Goal: Information Seeking & Learning: Learn about a topic

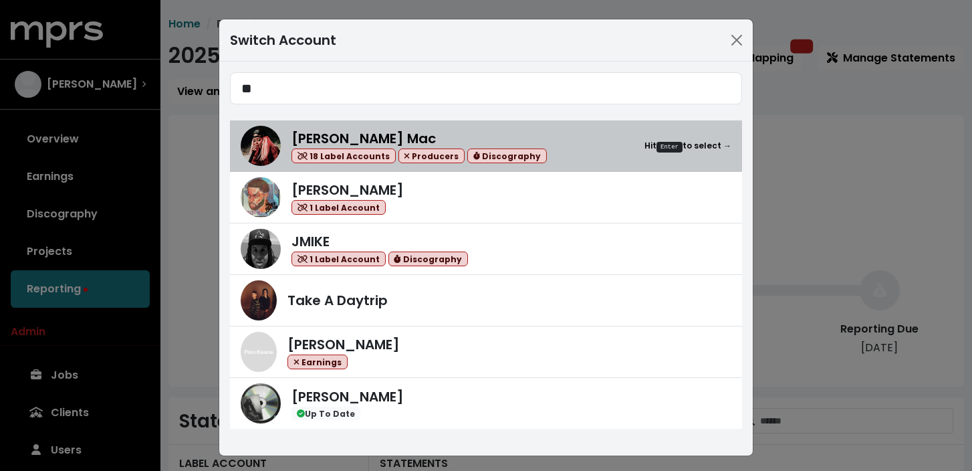
type input "**"
click at [557, 148] on div "[PERSON_NAME] Mac 18 Label Accounts Producers Discography Hit Enter to select →" at bounding box center [511, 145] width 440 height 35
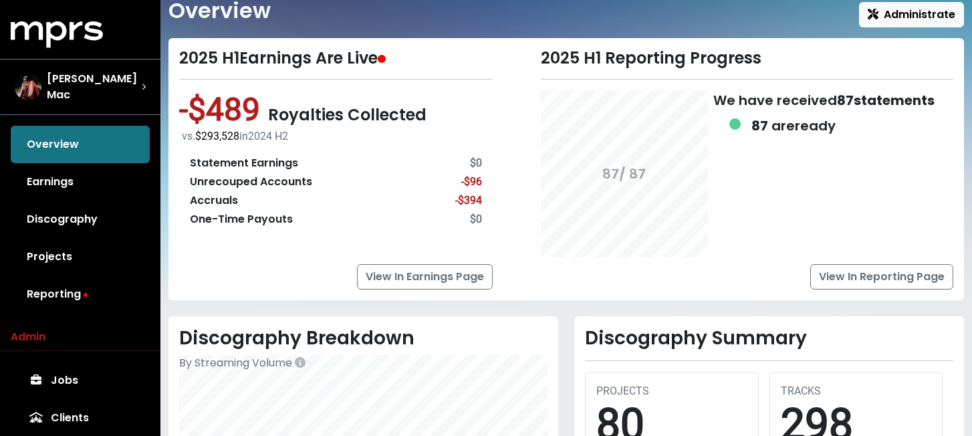
scroll to position [51, 0]
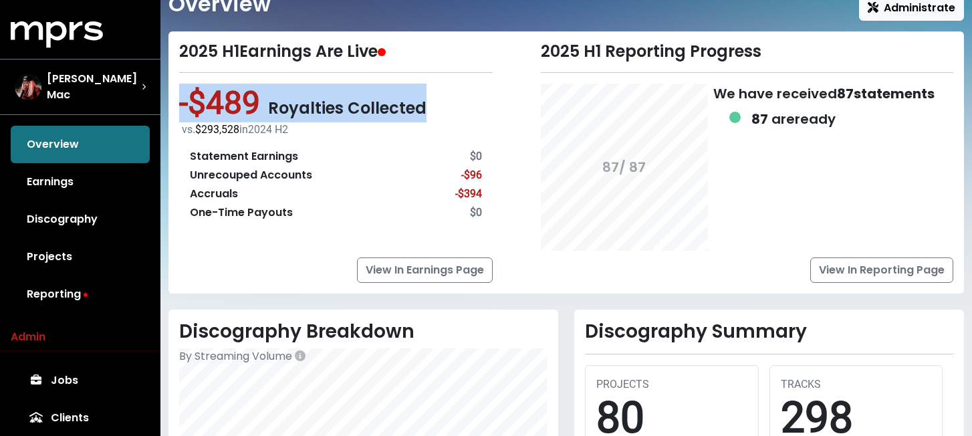
drag, startPoint x: 180, startPoint y: 104, endPoint x: 442, endPoint y: 91, distance: 262.3
click at [442, 91] on div "-$489 Royalties Collected vs. $293,528 in [DATE] H2 Statement Earnings $0 Unrec…" at bounding box center [335, 158] width 313 height 148
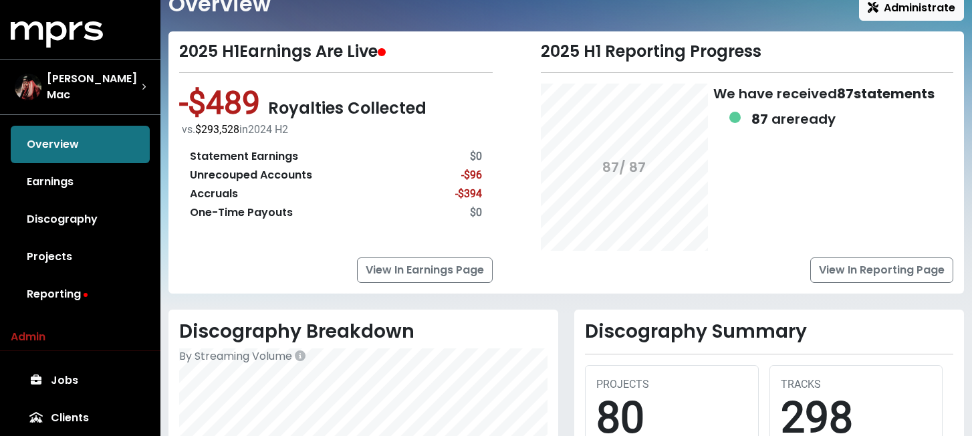
click at [509, 96] on div "2025 H1 Reporting Progress 87 / 87 We have received 87 statements 87 are ready …" at bounding box center [731, 162] width 461 height 241
drag, startPoint x: 192, startPoint y: 155, endPoint x: 335, endPoint y: 157, distance: 143.1
click at [335, 157] on div "Statement Earnings $0" at bounding box center [336, 156] width 292 height 16
drag, startPoint x: 190, startPoint y: 176, endPoint x: 332, endPoint y: 176, distance: 141.7
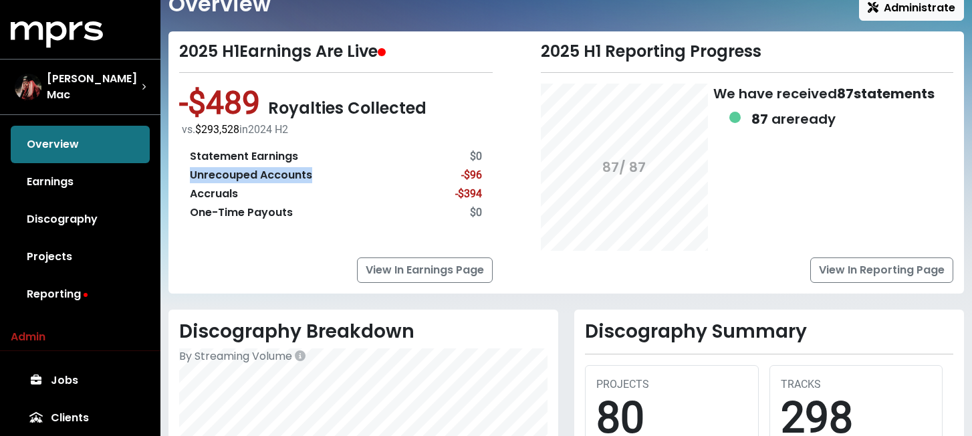
click at [332, 176] on div "Unrecouped Accounts -$96" at bounding box center [336, 175] width 292 height 16
click at [328, 192] on div "Accruals -$394" at bounding box center [336, 194] width 292 height 16
drag, startPoint x: 191, startPoint y: 191, endPoint x: 259, endPoint y: 191, distance: 68.2
click at [259, 191] on div "Accruals -$394" at bounding box center [336, 194] width 292 height 16
click at [272, 190] on div "Accruals -$394" at bounding box center [336, 194] width 292 height 16
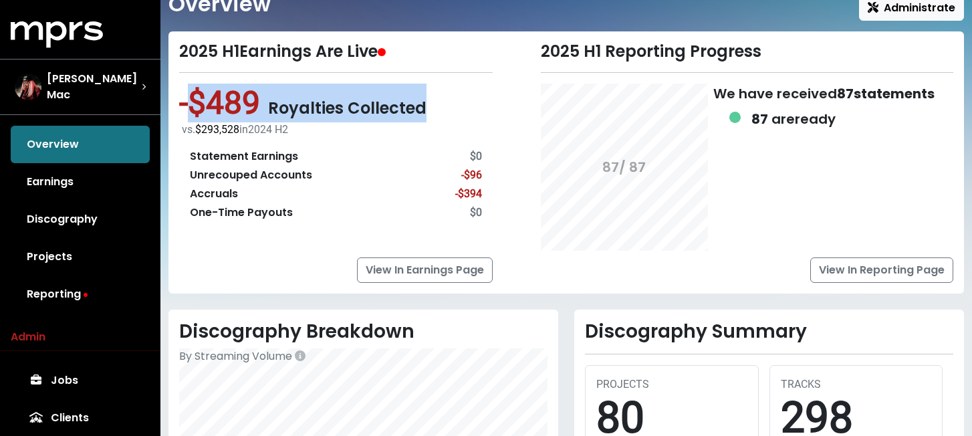
drag, startPoint x: 184, startPoint y: 101, endPoint x: 463, endPoint y: 108, distance: 278.1
click at [463, 108] on div "-$489 Royalties Collected vs. $293,528 in [DATE] H2 Statement Earnings $0 Unrec…" at bounding box center [335, 158] width 313 height 148
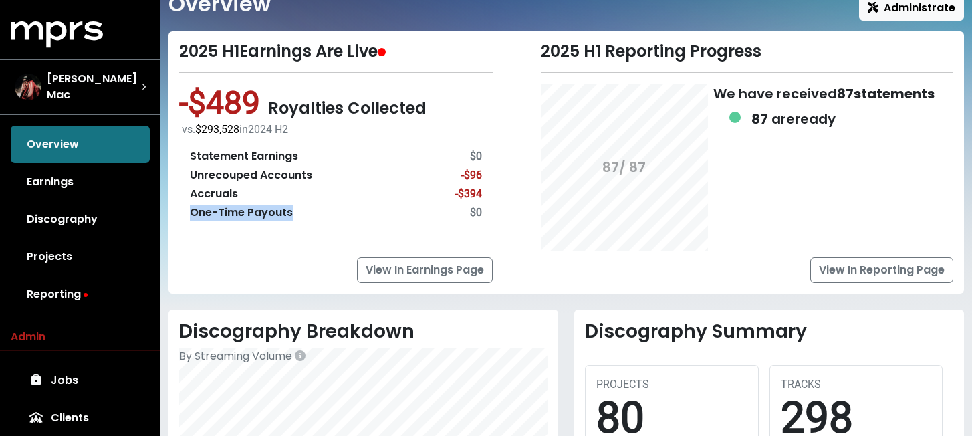
drag, startPoint x: 190, startPoint y: 213, endPoint x: 319, endPoint y: 213, distance: 129.0
click at [319, 213] on div "One-Time Payouts $0" at bounding box center [336, 213] width 292 height 16
click at [333, 223] on div "Statement Earnings $0 Unrecouped Accounts -$96 Accruals -$394 One-Time Payouts …" at bounding box center [335, 185] width 313 height 94
click at [300, 227] on div "Statement Earnings $0 Unrecouped Accounts -$96 Accruals -$394 One-Time Payouts …" at bounding box center [335, 185] width 313 height 94
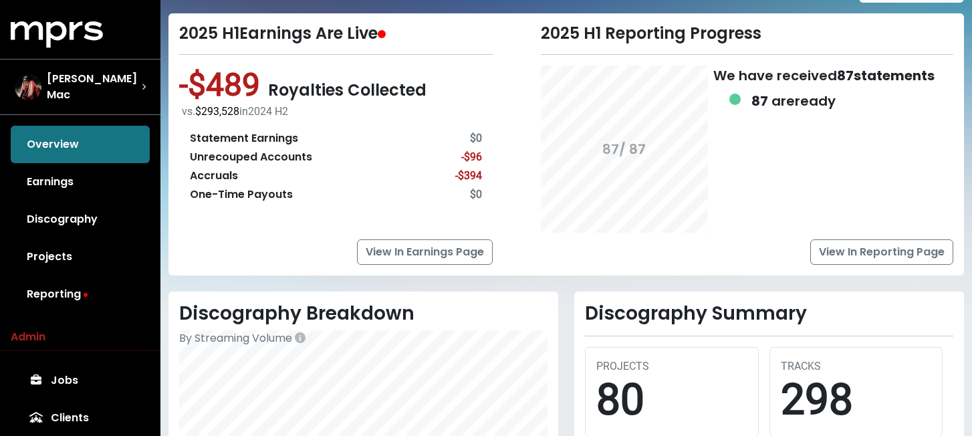
scroll to position [69, 0]
click at [555, 246] on div "View In Reporting Page" at bounding box center [747, 252] width 413 height 25
click at [66, 297] on link "Reporting" at bounding box center [80, 293] width 139 height 37
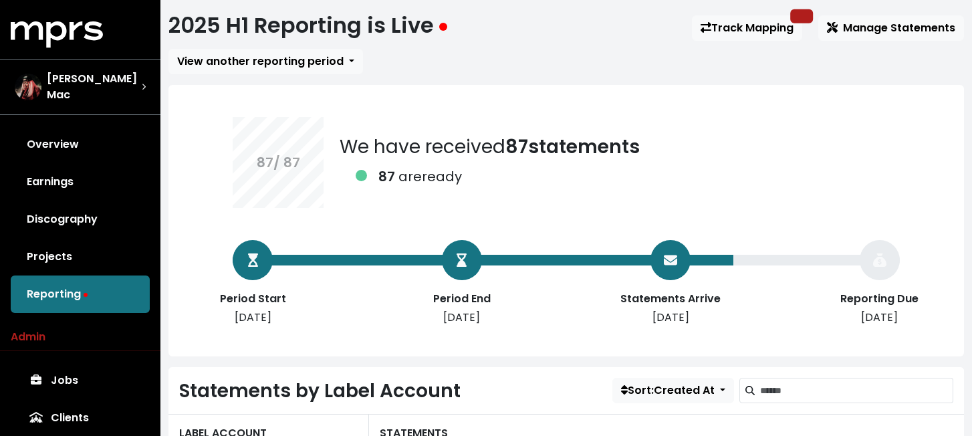
scroll to position [27, 0]
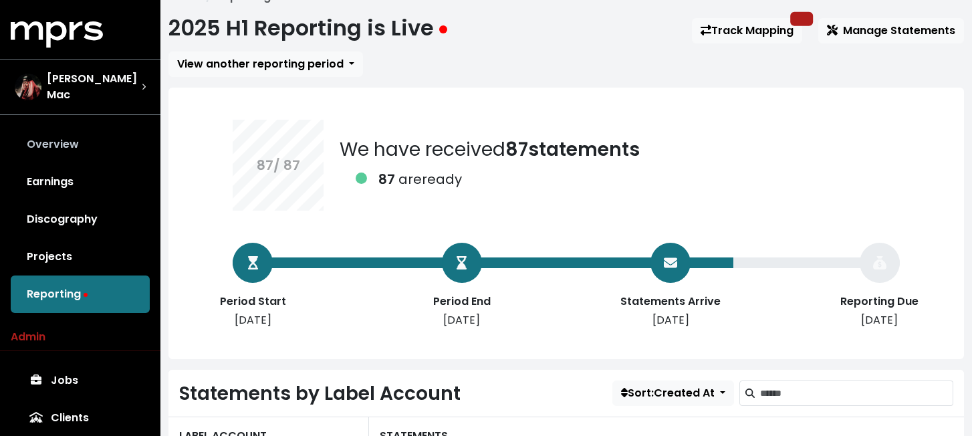
click at [37, 148] on link "Overview" at bounding box center [80, 144] width 139 height 37
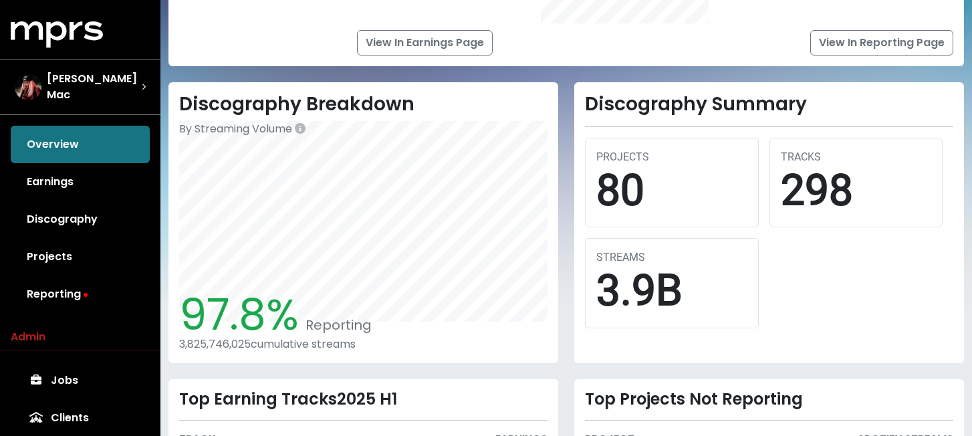
scroll to position [288, 0]
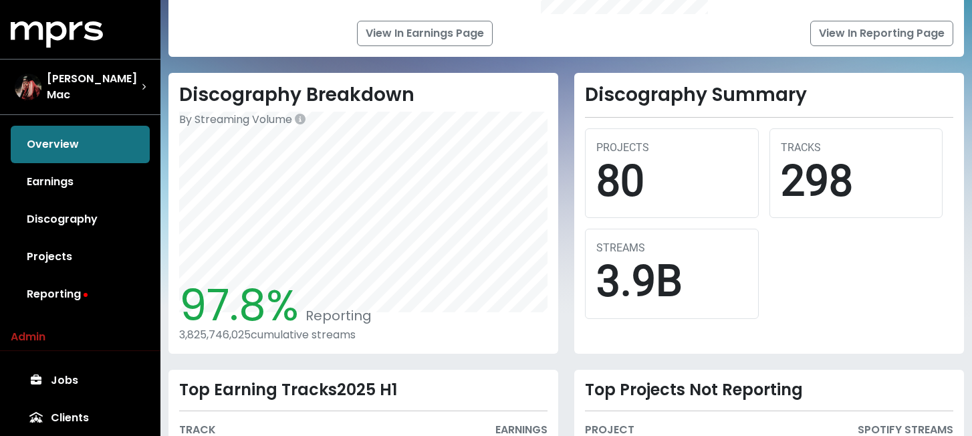
click at [562, 270] on div "Discography Breakdown By Streaming Volume 97.8% Reporting 3,825,746,025 cumulat…" at bounding box center [363, 213] width 406 height 281
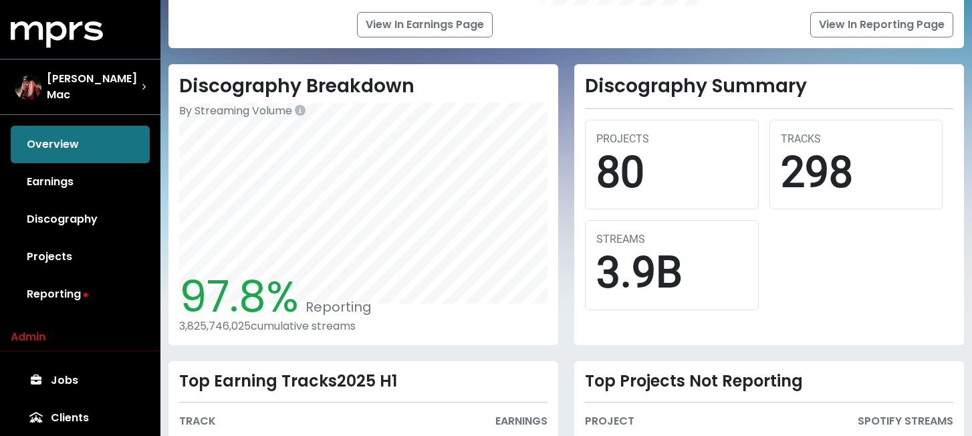
scroll to position [297, 0]
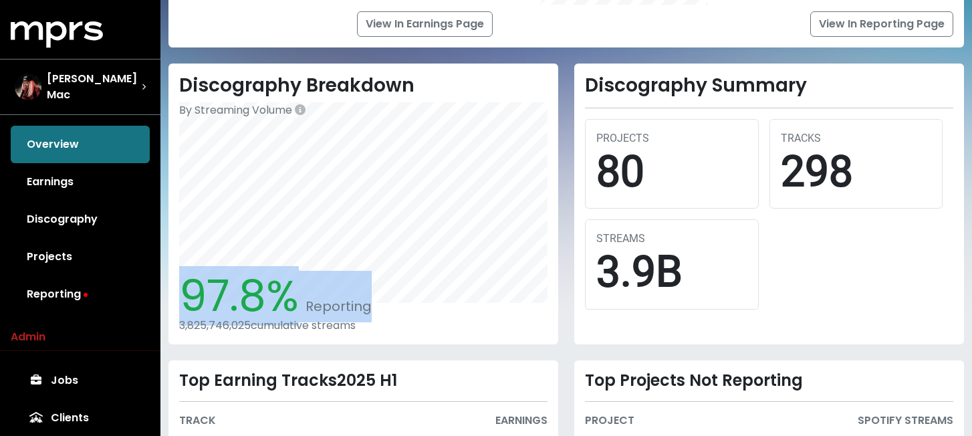
drag, startPoint x: 183, startPoint y: 303, endPoint x: 371, endPoint y: 301, distance: 187.8
click at [371, 301] on div "97.8% Reporting 3,825,746,025 cumulative streams" at bounding box center [363, 301] width 368 height 61
click at [444, 309] on div "97.8% Reporting 3,825,746,025 cumulative streams" at bounding box center [363, 301] width 368 height 61
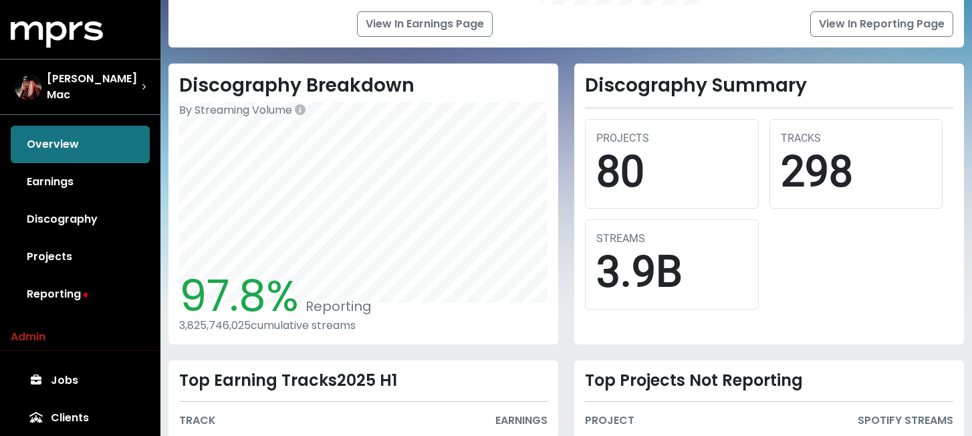
click at [564, 315] on div "Discography Breakdown By Streaming Volume 97.8% Reporting 3,825,746,025 cumulat…" at bounding box center [363, 203] width 406 height 281
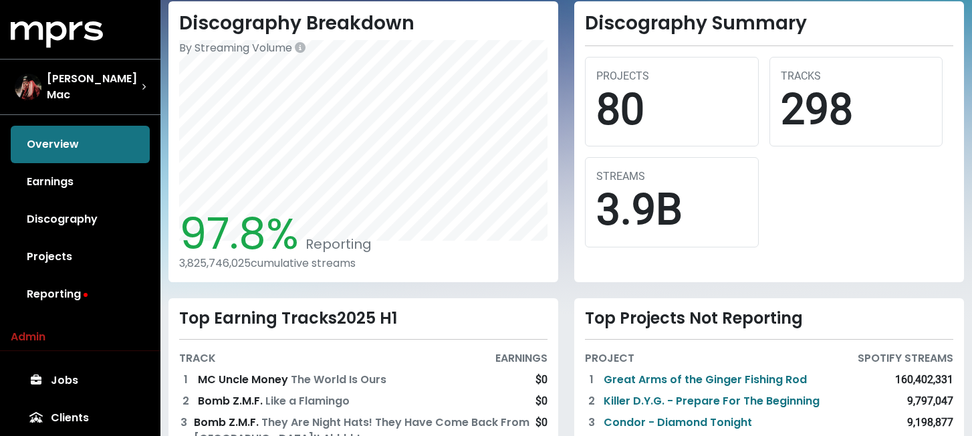
scroll to position [361, 0]
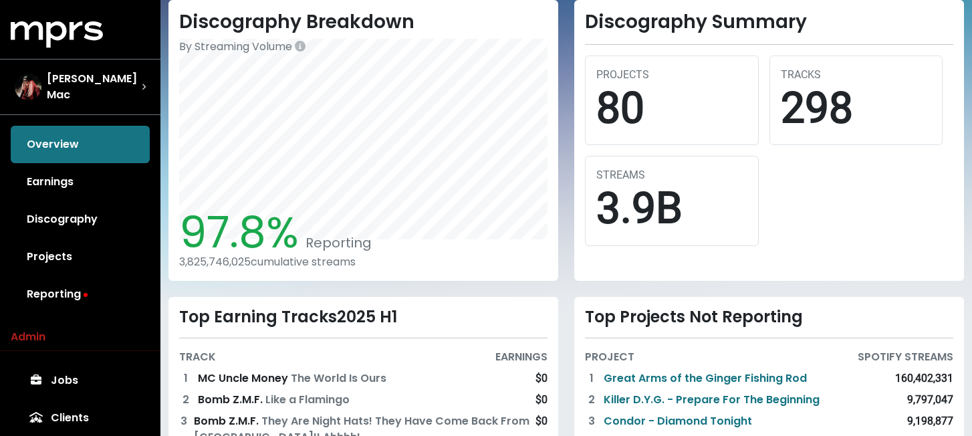
click at [563, 217] on div "Discography Breakdown By Streaming Volume 97.8% Reporting 3,825,746,025 cumulat…" at bounding box center [363, 140] width 406 height 281
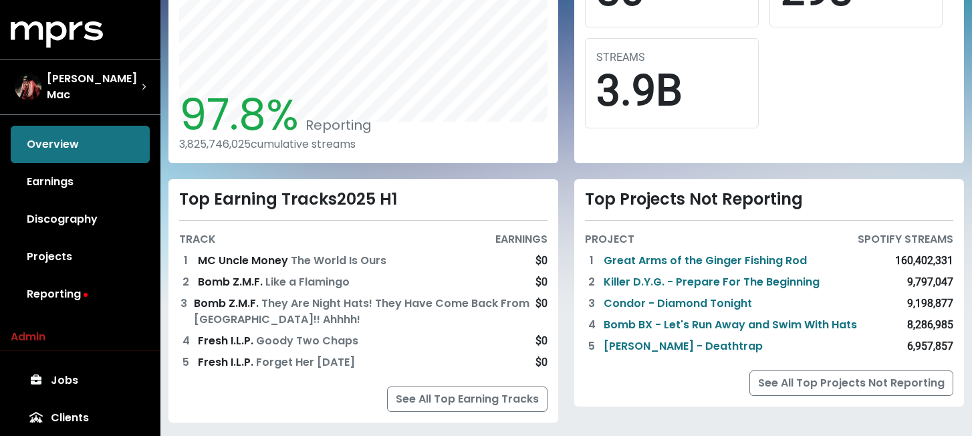
scroll to position [502, 0]
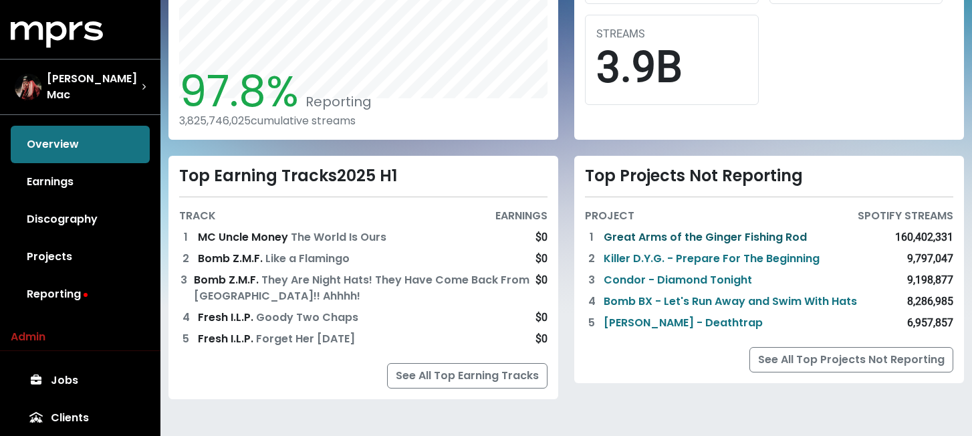
click at [684, 239] on link "Great Arms of the Ginger Fishing Rod" at bounding box center [705, 237] width 203 height 16
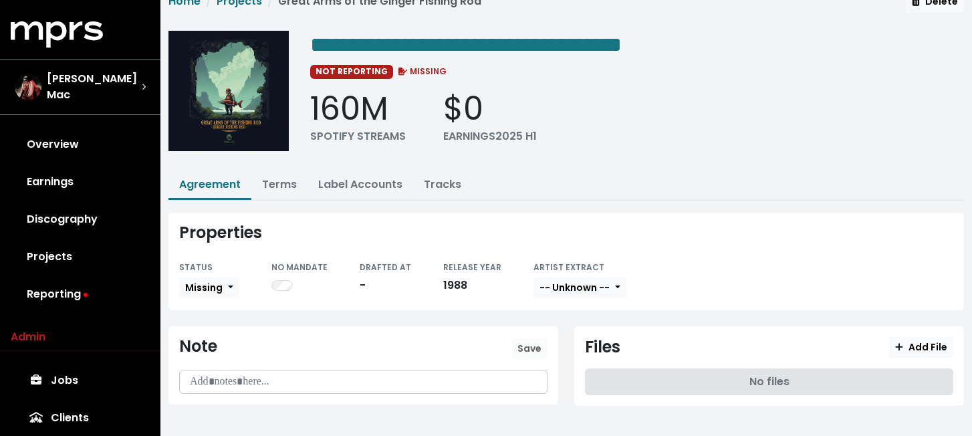
scroll to position [30, 0]
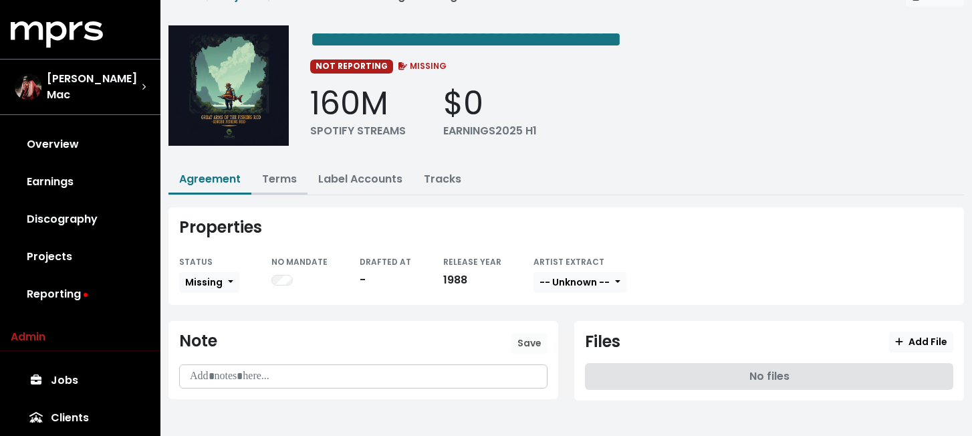
click at [275, 182] on link "Terms" at bounding box center [279, 178] width 35 height 15
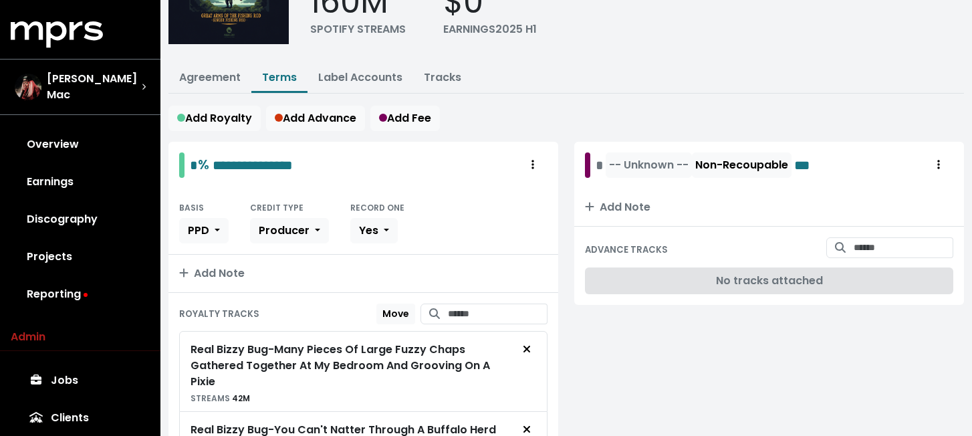
scroll to position [136, 0]
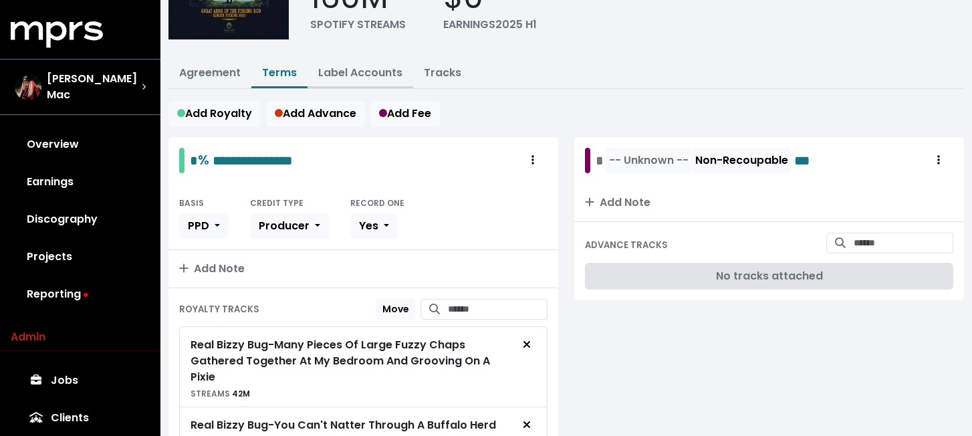
click at [332, 73] on link "Label Accounts" at bounding box center [360, 72] width 84 height 15
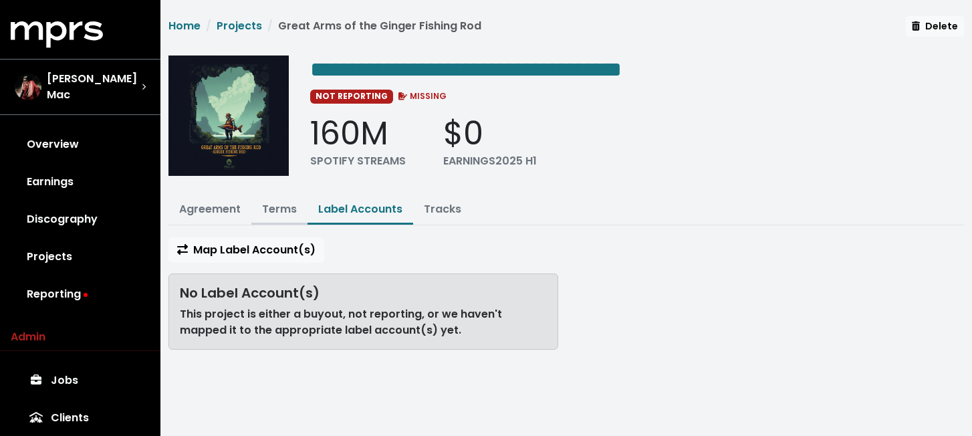
click at [261, 215] on button "Terms" at bounding box center [279, 210] width 56 height 29
click at [284, 212] on link "Terms" at bounding box center [279, 208] width 35 height 15
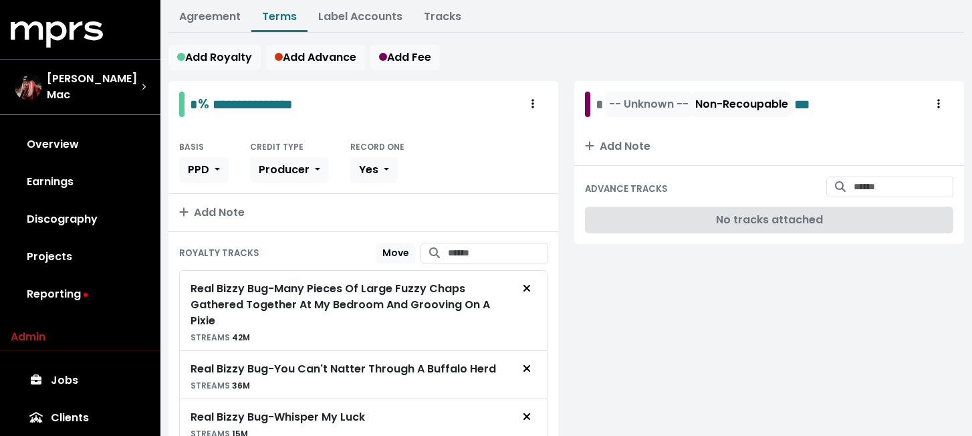
scroll to position [194, 0]
click at [78, 177] on link "Earnings" at bounding box center [80, 181] width 139 height 37
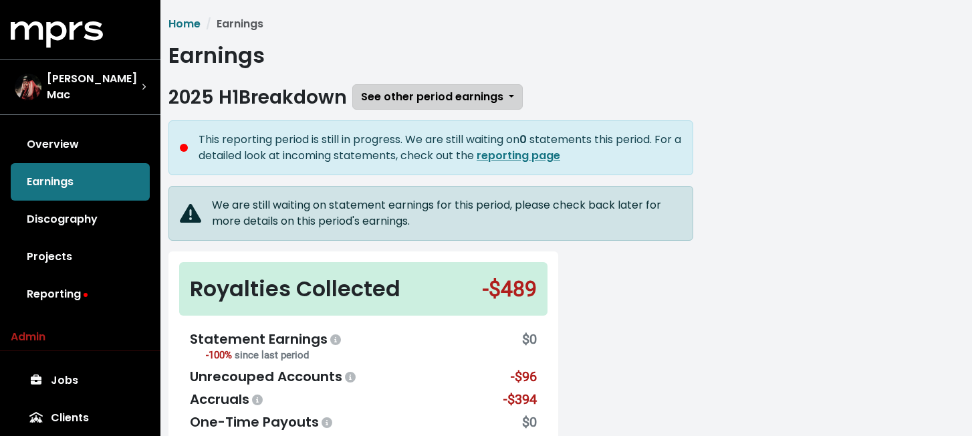
click at [444, 97] on span "See other period earnings" at bounding box center [432, 96] width 142 height 15
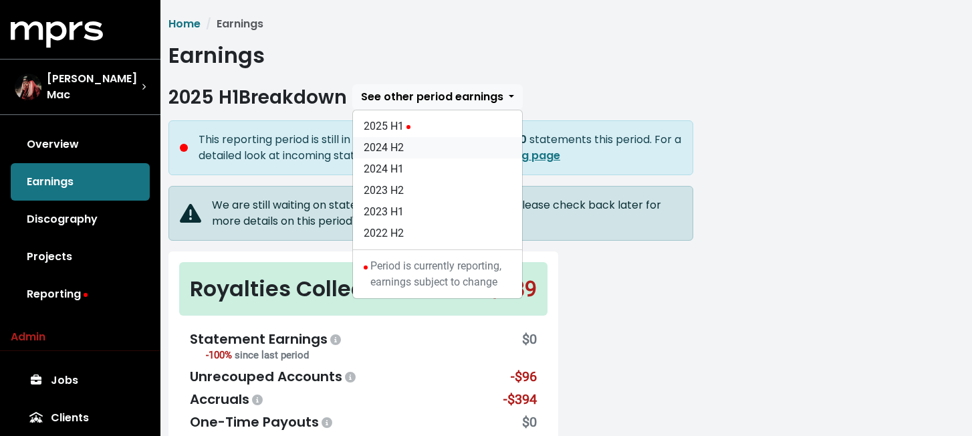
click at [444, 147] on link "2024 H2" at bounding box center [437, 147] width 169 height 21
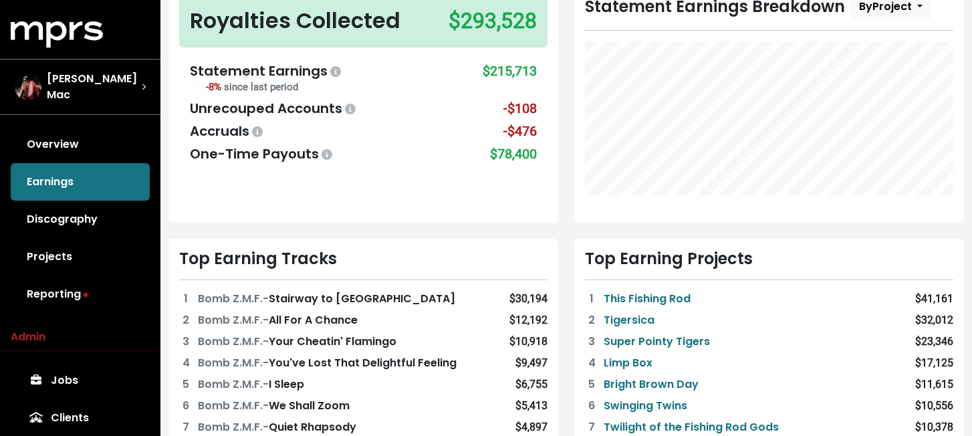
scroll to position [129, 0]
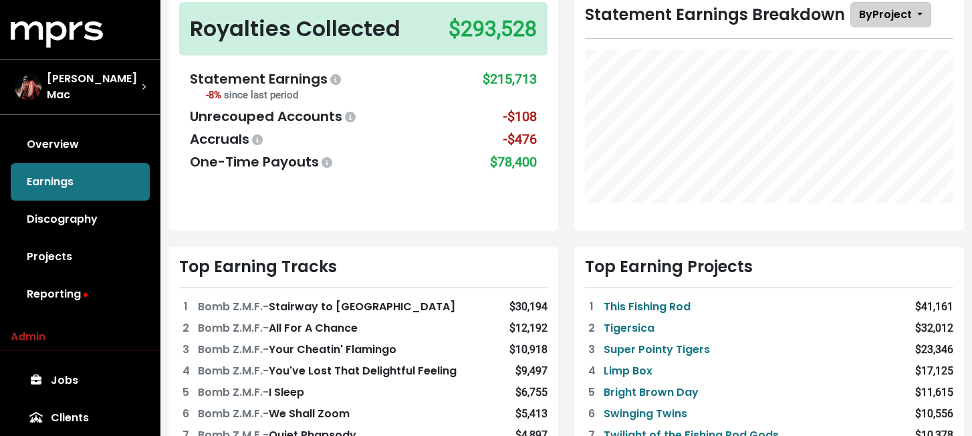
click at [874, 17] on span "By Project" at bounding box center [885, 14] width 53 height 15
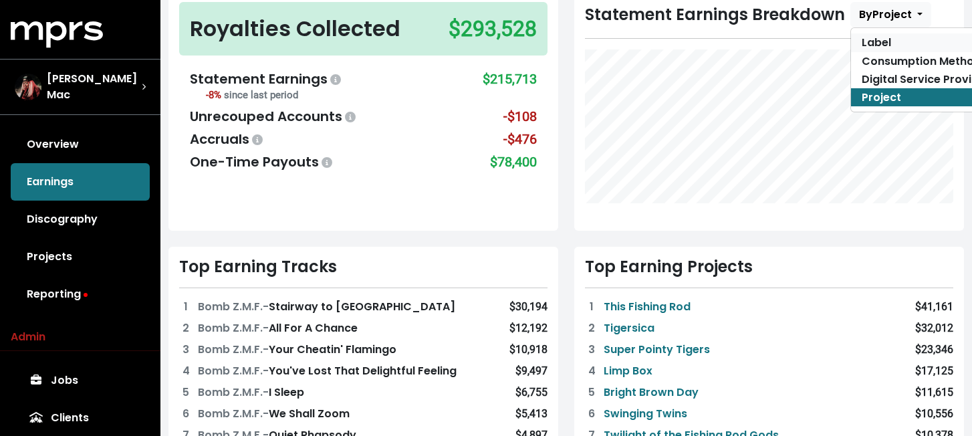
click at [883, 43] on link "Label" at bounding box center [926, 42] width 150 height 18
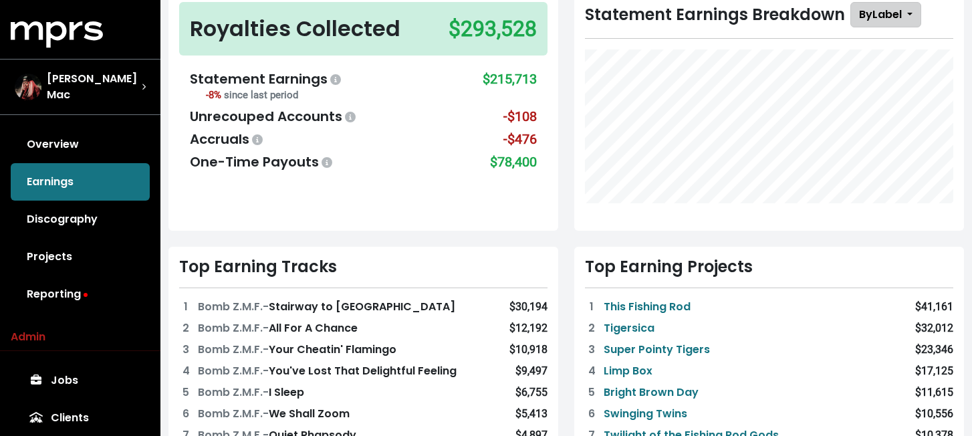
click at [904, 13] on button "By Label" at bounding box center [885, 14] width 71 height 25
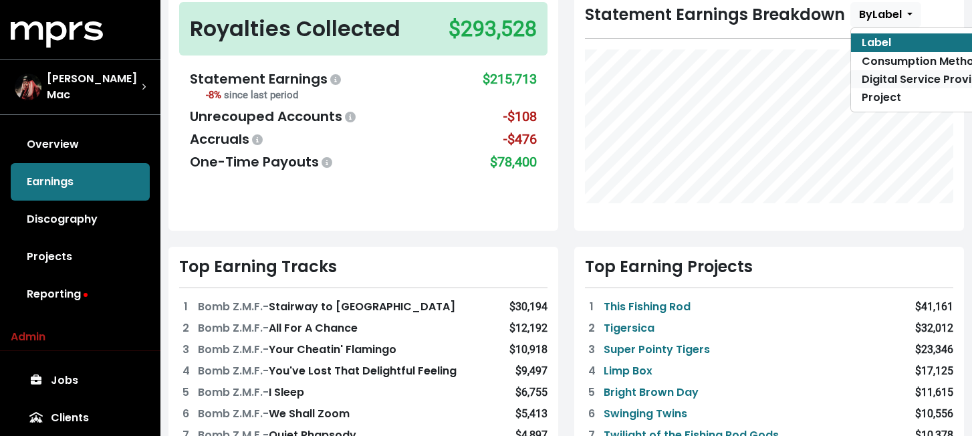
click at [913, 74] on link "Digital Service Provider" at bounding box center [926, 79] width 150 height 18
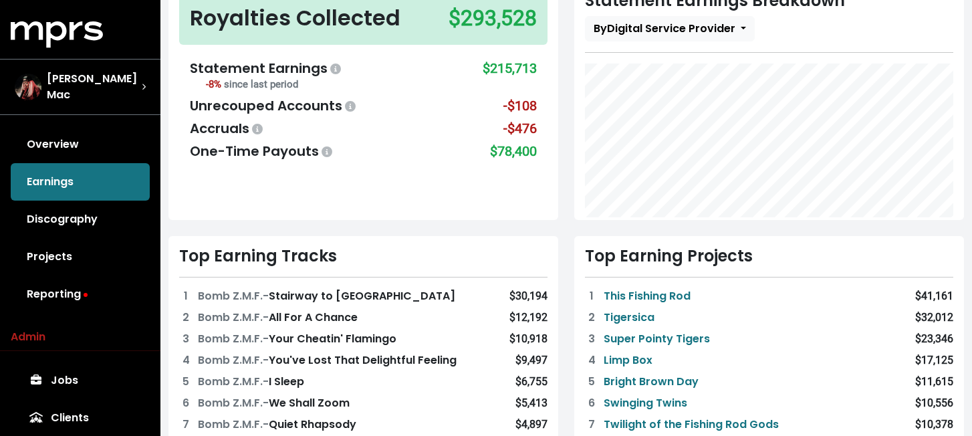
scroll to position [142, 0]
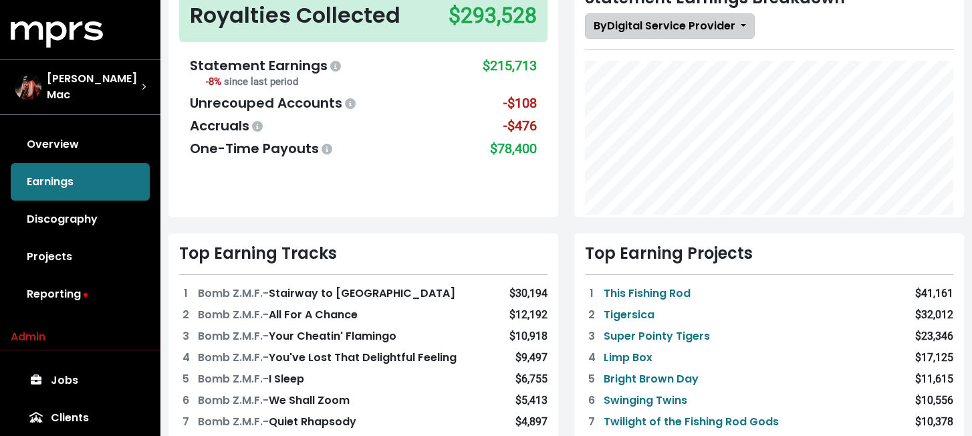
click at [695, 28] on span "By Digital Service Provider" at bounding box center [665, 25] width 142 height 15
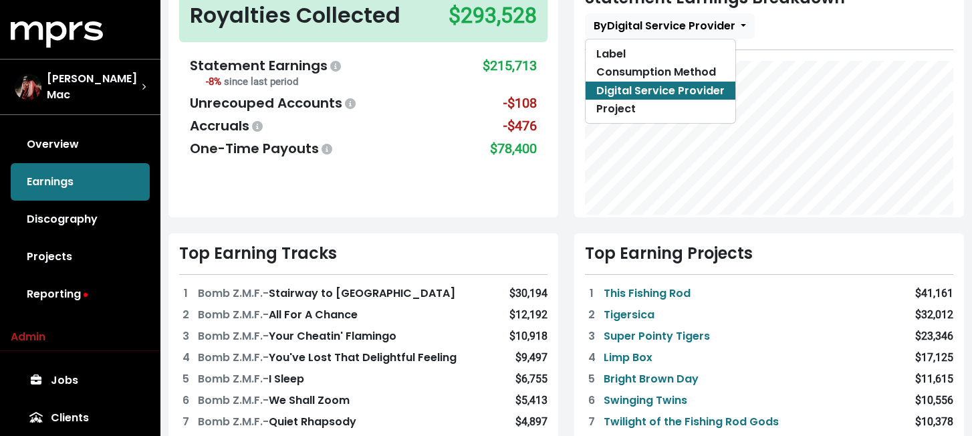
click at [709, 221] on div "Statement Earnings Breakdown By Digital Service Provider Label Consumption Meth…" at bounding box center [769, 107] width 390 height 258
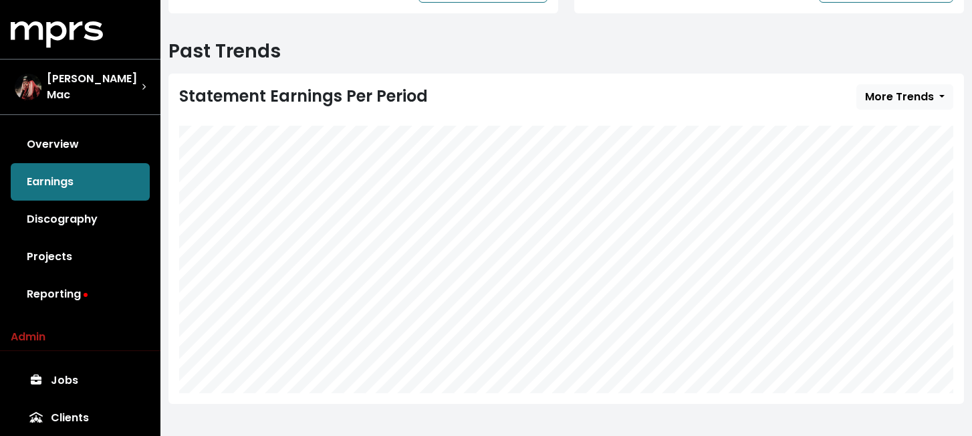
scroll to position [680, 0]
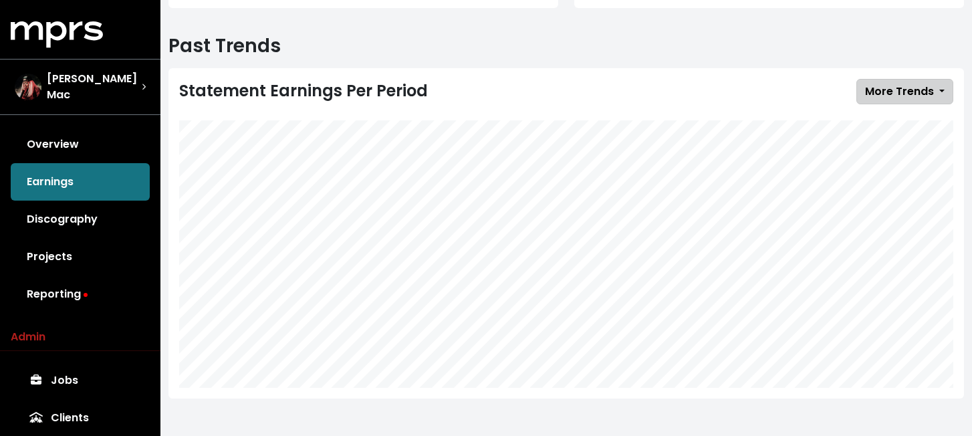
click at [939, 96] on button "More Trends" at bounding box center [904, 91] width 97 height 25
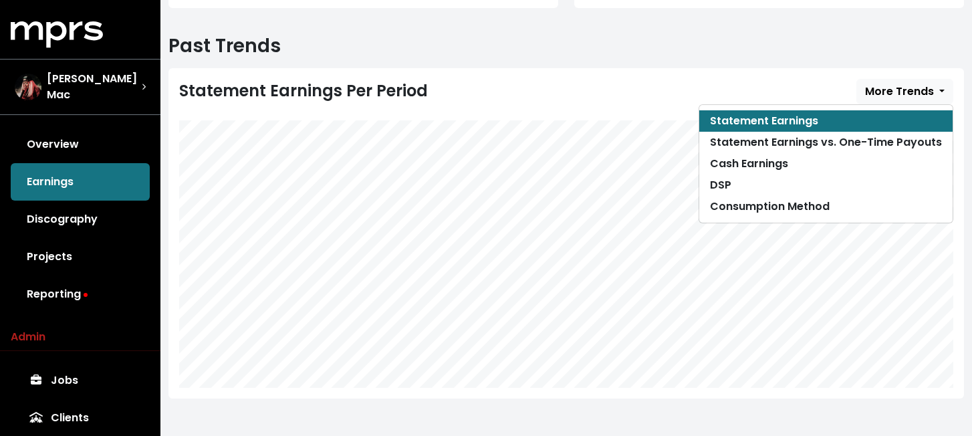
click at [555, 63] on div "Past Trends Statement Earnings Per Period More Trends Statement Earnings Statem…" at bounding box center [565, 225] width 811 height 380
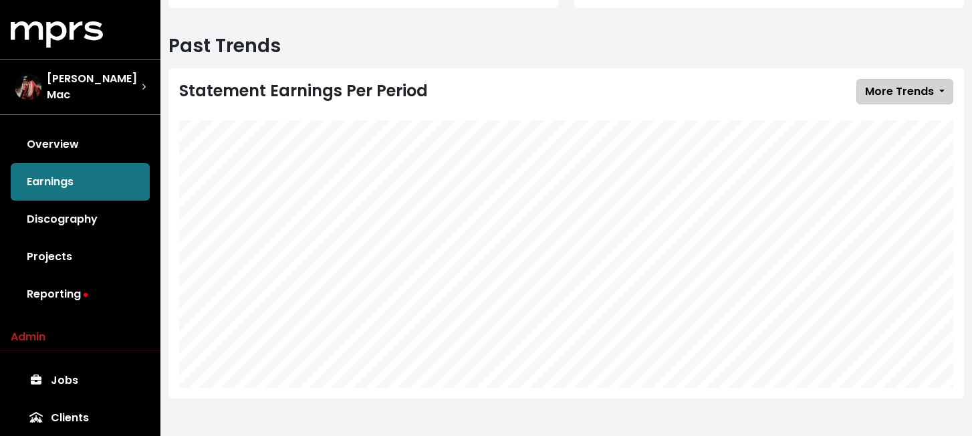
click at [908, 97] on span "More Trends" at bounding box center [899, 91] width 69 height 15
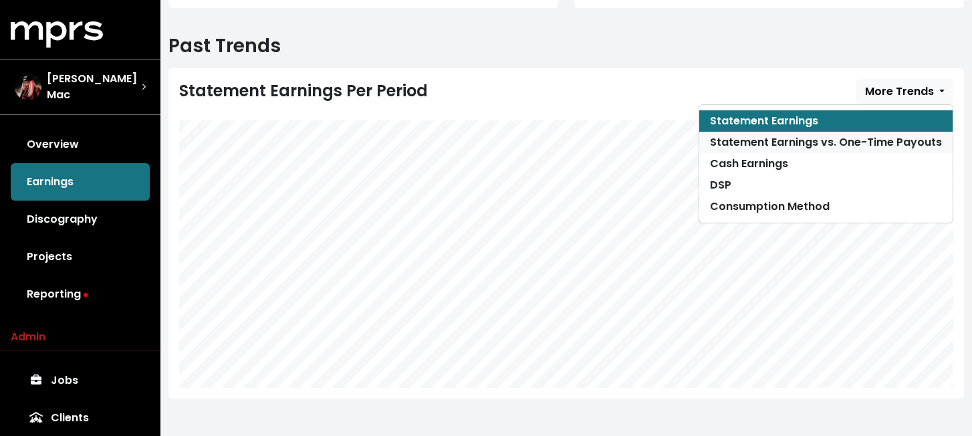
click at [906, 144] on link "Statement Earnings vs. One-Time Payouts" at bounding box center [825, 142] width 253 height 21
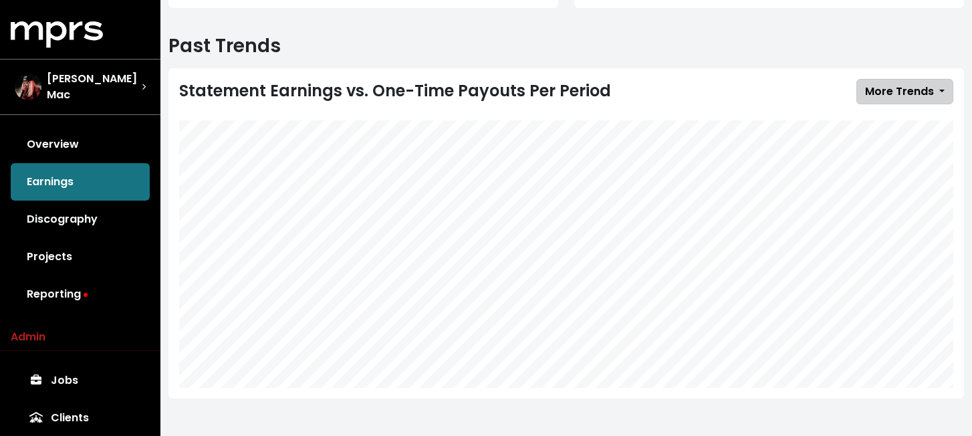
click at [923, 95] on span "More Trends" at bounding box center [899, 91] width 69 height 15
click at [102, 216] on link "Discography" at bounding box center [80, 219] width 139 height 37
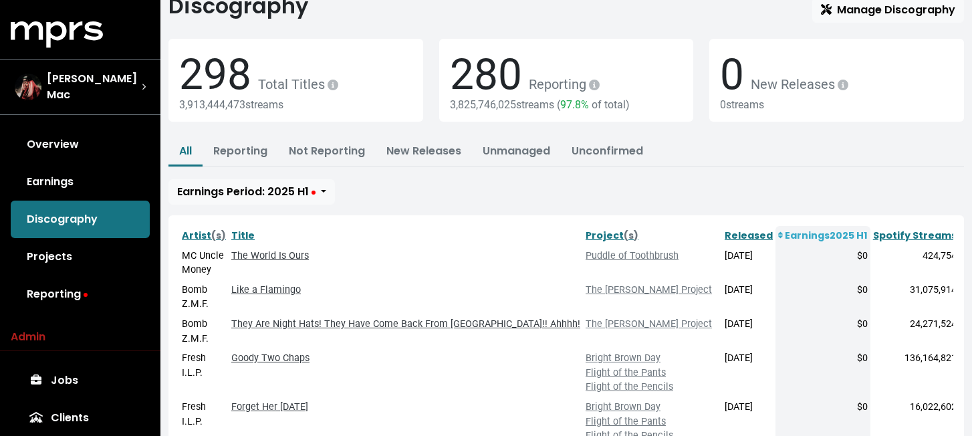
scroll to position [56, 0]
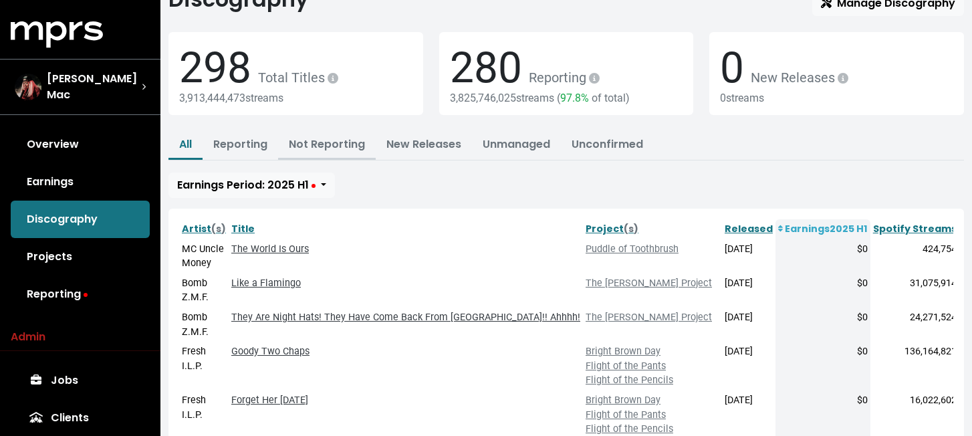
click at [326, 148] on link "Not Reporting" at bounding box center [327, 143] width 76 height 15
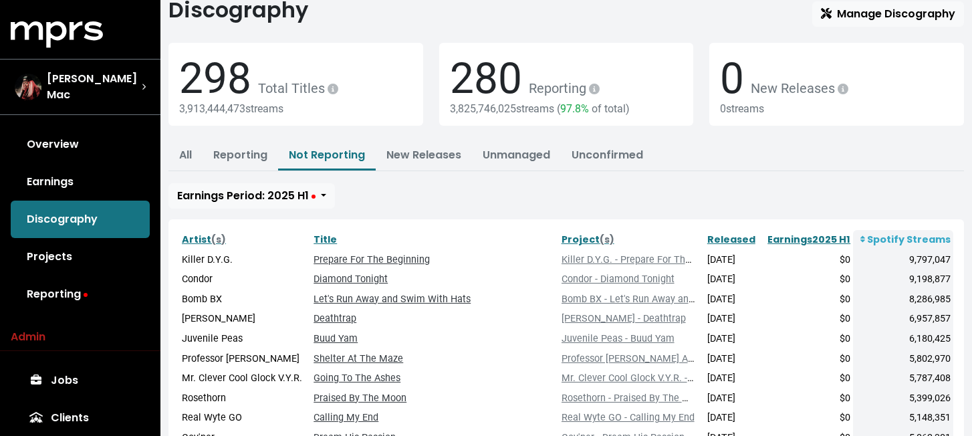
scroll to position [41, 0]
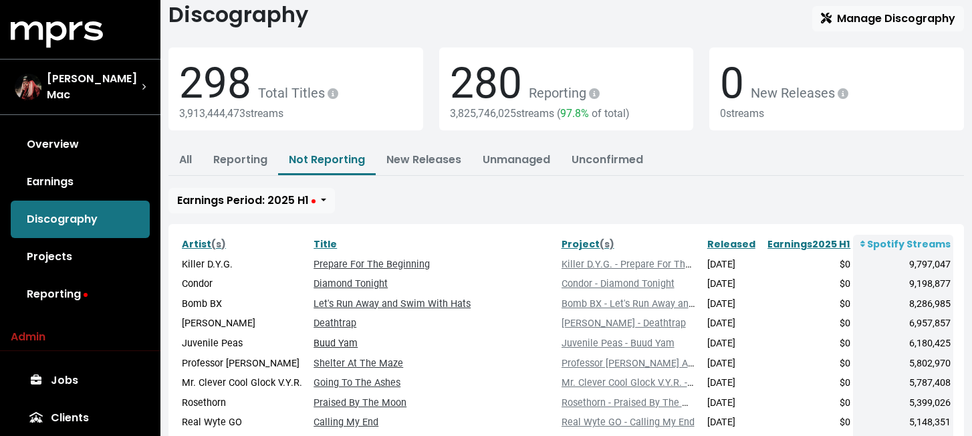
click at [358, 343] on link "Buud Yam" at bounding box center [335, 343] width 44 height 11
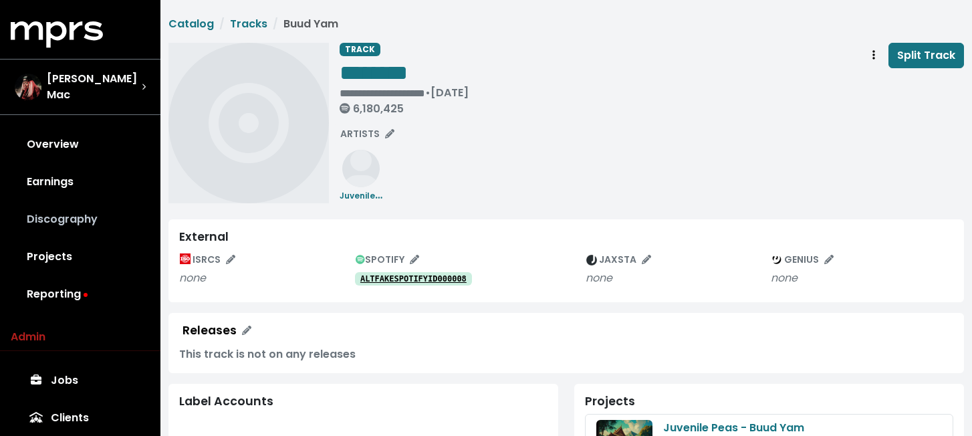
click at [68, 219] on link "Discography" at bounding box center [80, 219] width 139 height 37
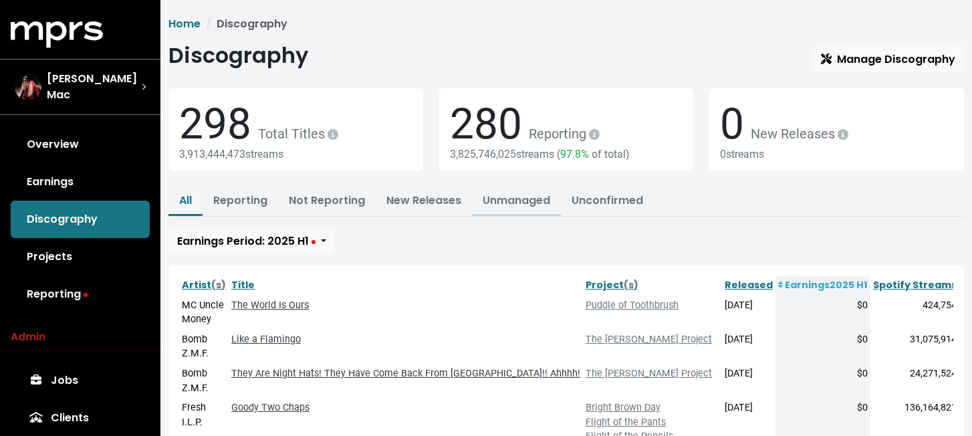
click at [521, 203] on link "Unmanaged" at bounding box center [517, 199] width 68 height 15
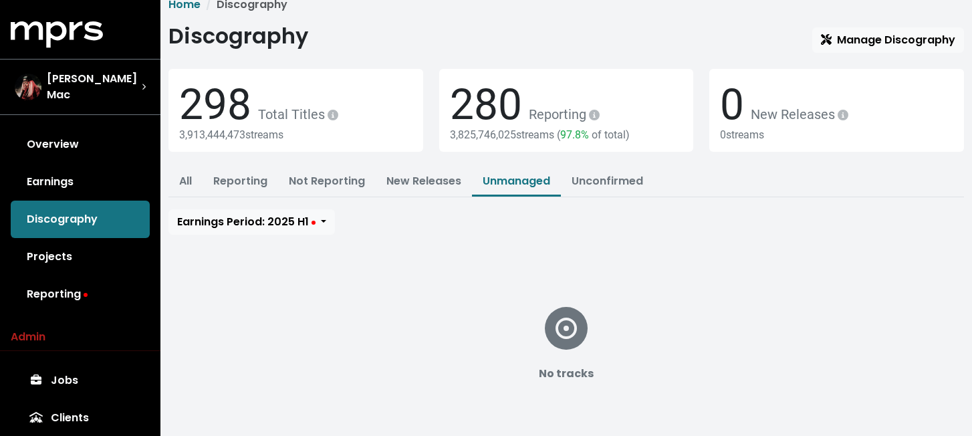
scroll to position [21, 0]
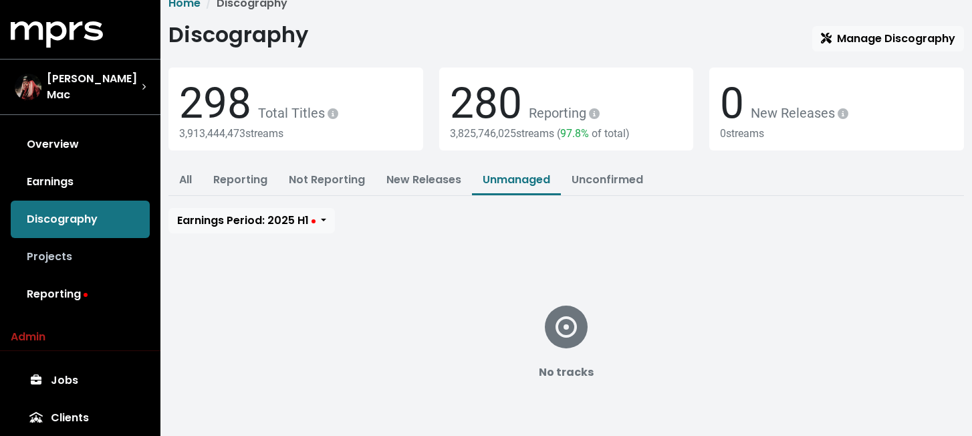
click at [82, 249] on link "Projects" at bounding box center [80, 256] width 139 height 37
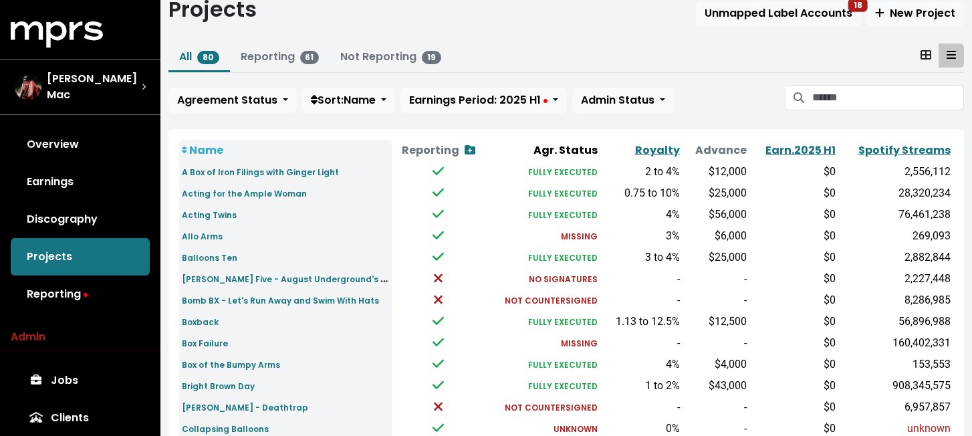
scroll to position [45, 0]
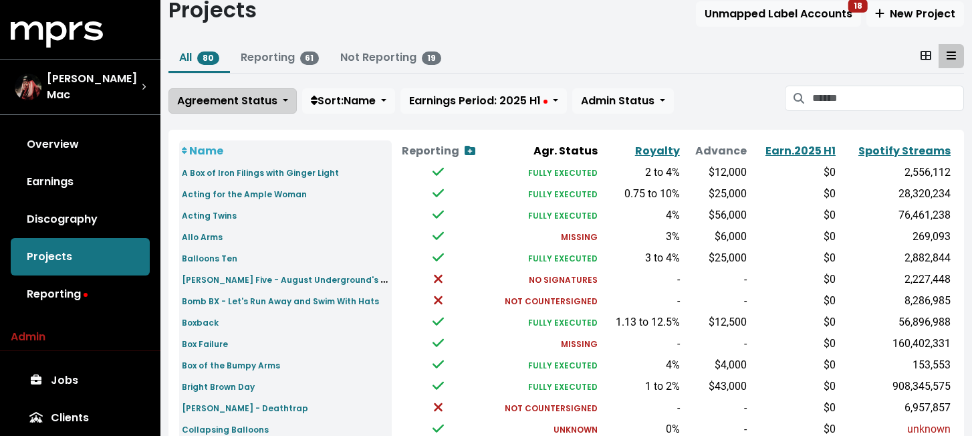
click at [268, 102] on span "Agreement Status" at bounding box center [227, 100] width 100 height 15
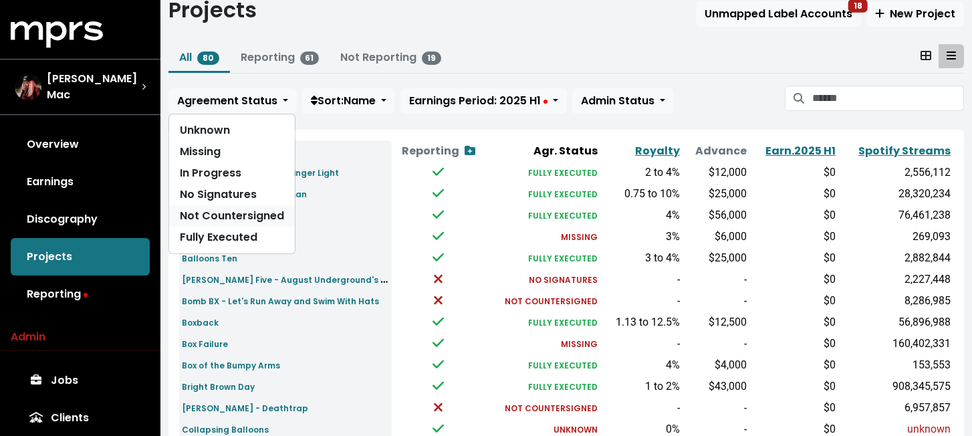
click at [249, 219] on link "Not Countersigned" at bounding box center [232, 215] width 126 height 21
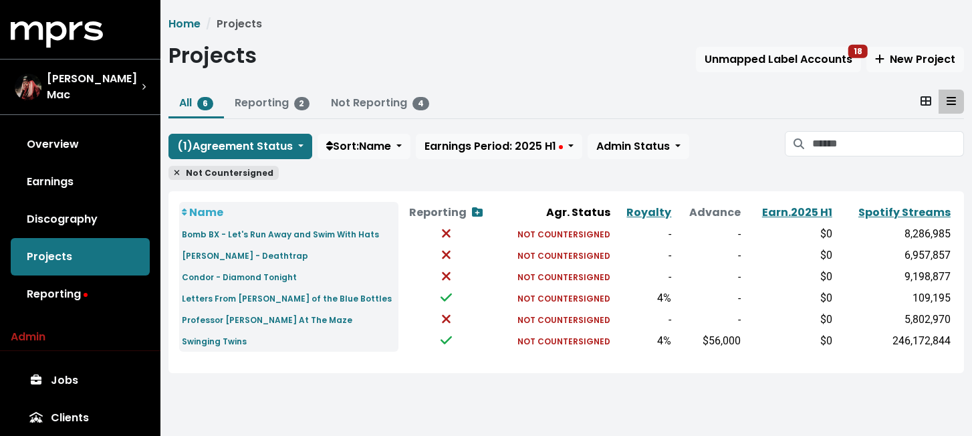
click at [178, 169] on icon at bounding box center [177, 172] width 6 height 8
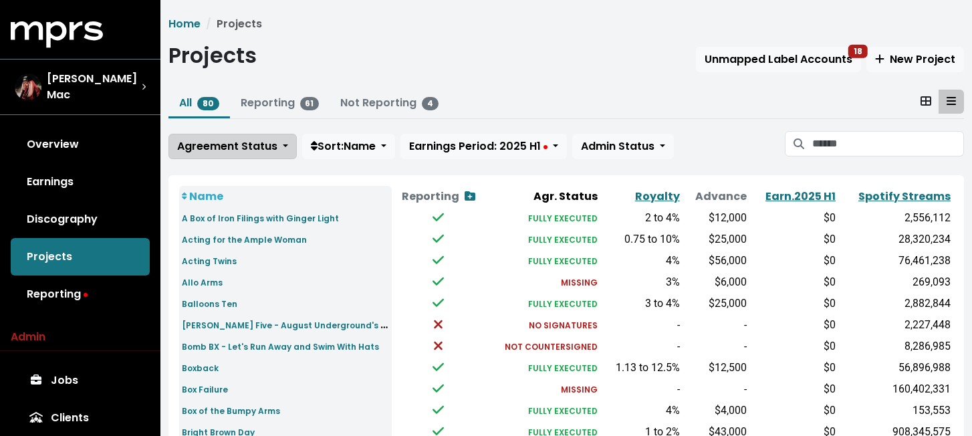
click at [281, 151] on button "Agreement Status" at bounding box center [232, 146] width 128 height 25
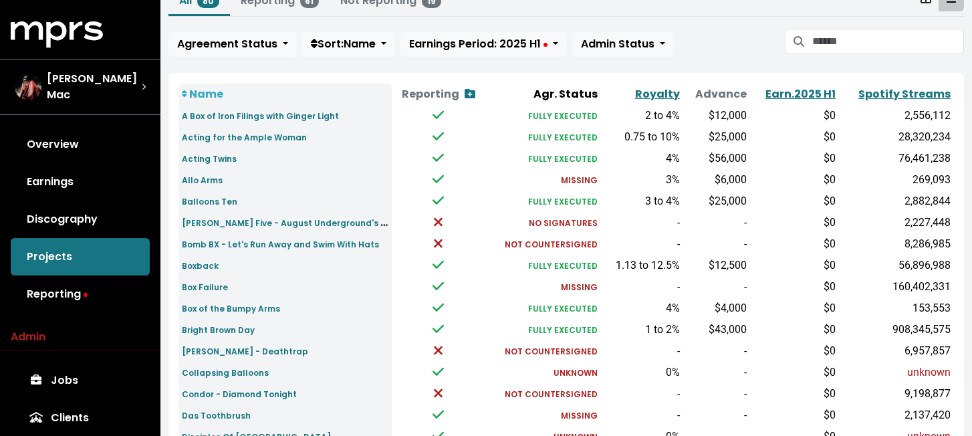
scroll to position [115, 0]
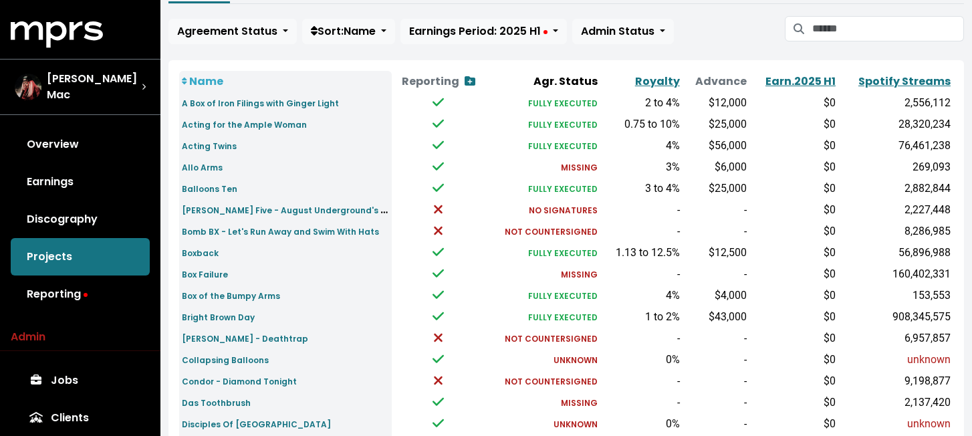
click at [417, 289] on td at bounding box center [438, 295] width 93 height 21
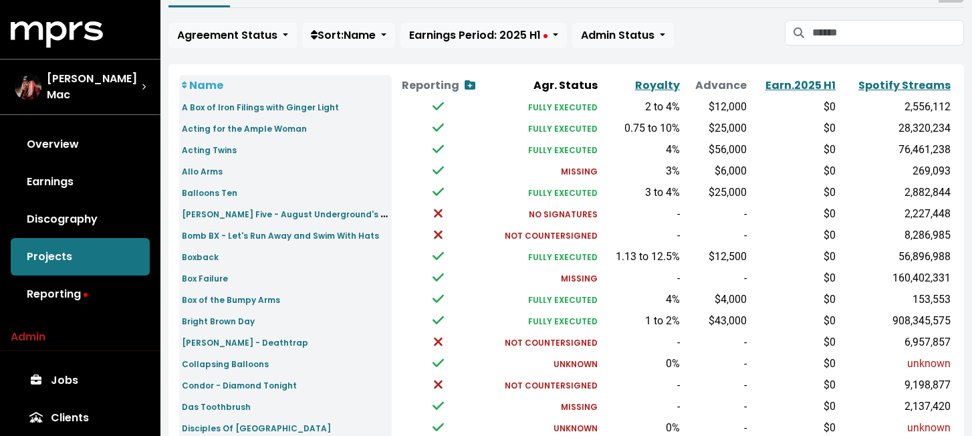
scroll to position [108, 0]
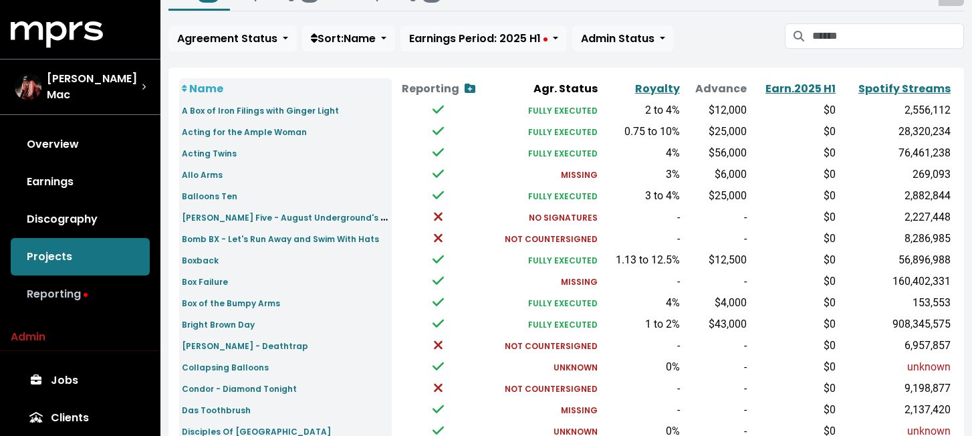
click at [77, 292] on link "Reporting" at bounding box center [80, 293] width 139 height 37
